Goal: Check status: Check status

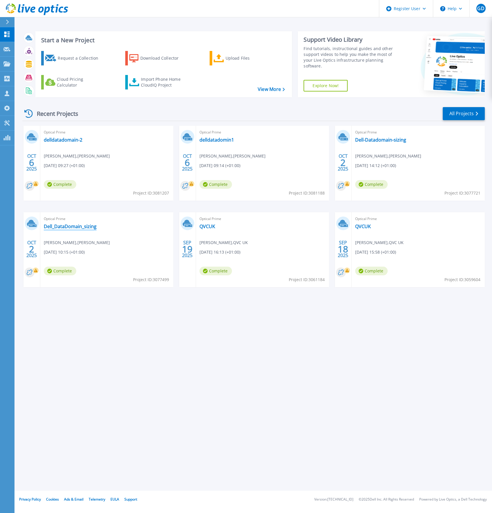
click at [72, 227] on link "Dell_DataDomain_sizing" at bounding box center [70, 227] width 53 height 6
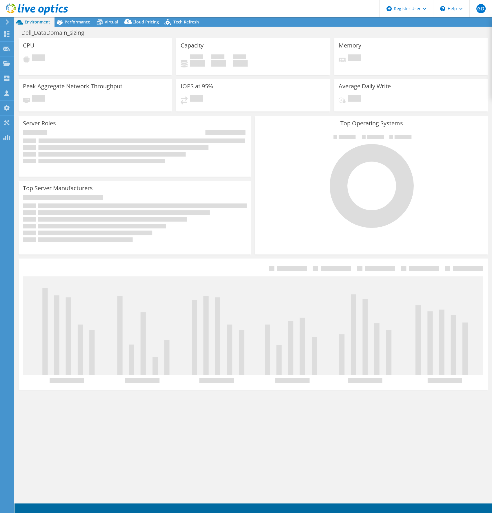
select select "USD"
